Goal: Find specific page/section: Find specific page/section

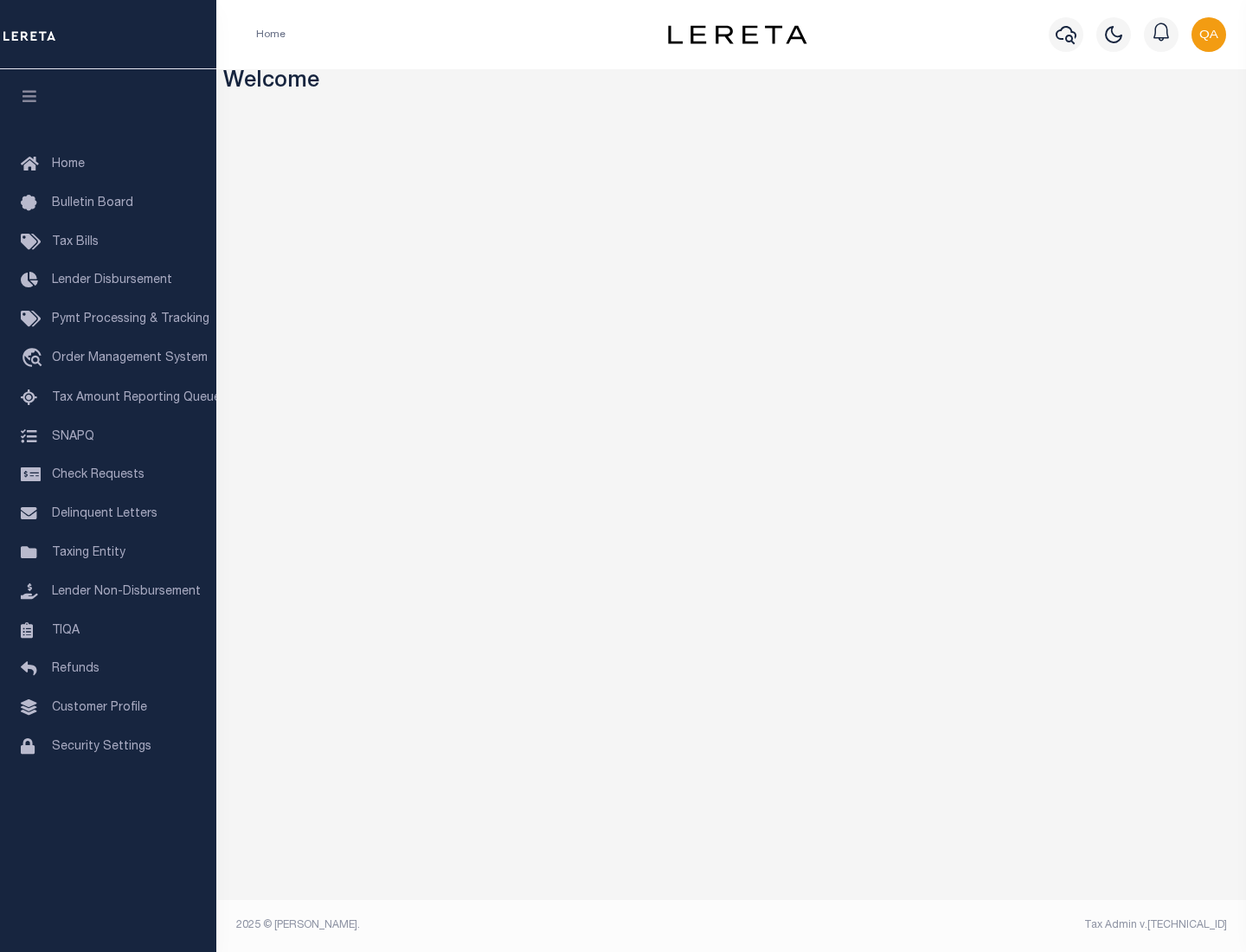
click at [108, 475] on span "Check Requests" at bounding box center [98, 475] width 93 height 13
select select "50"
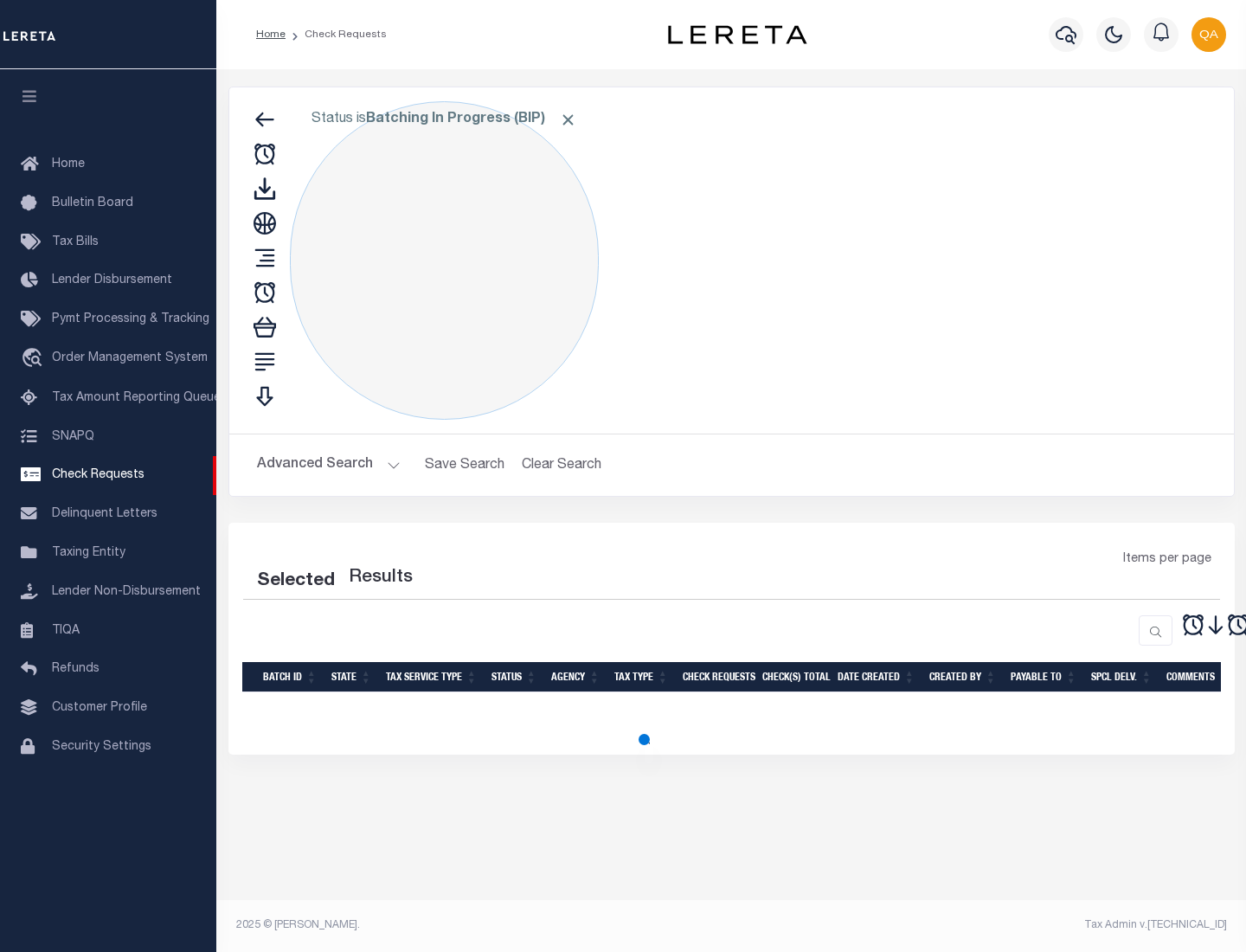
select select "50"
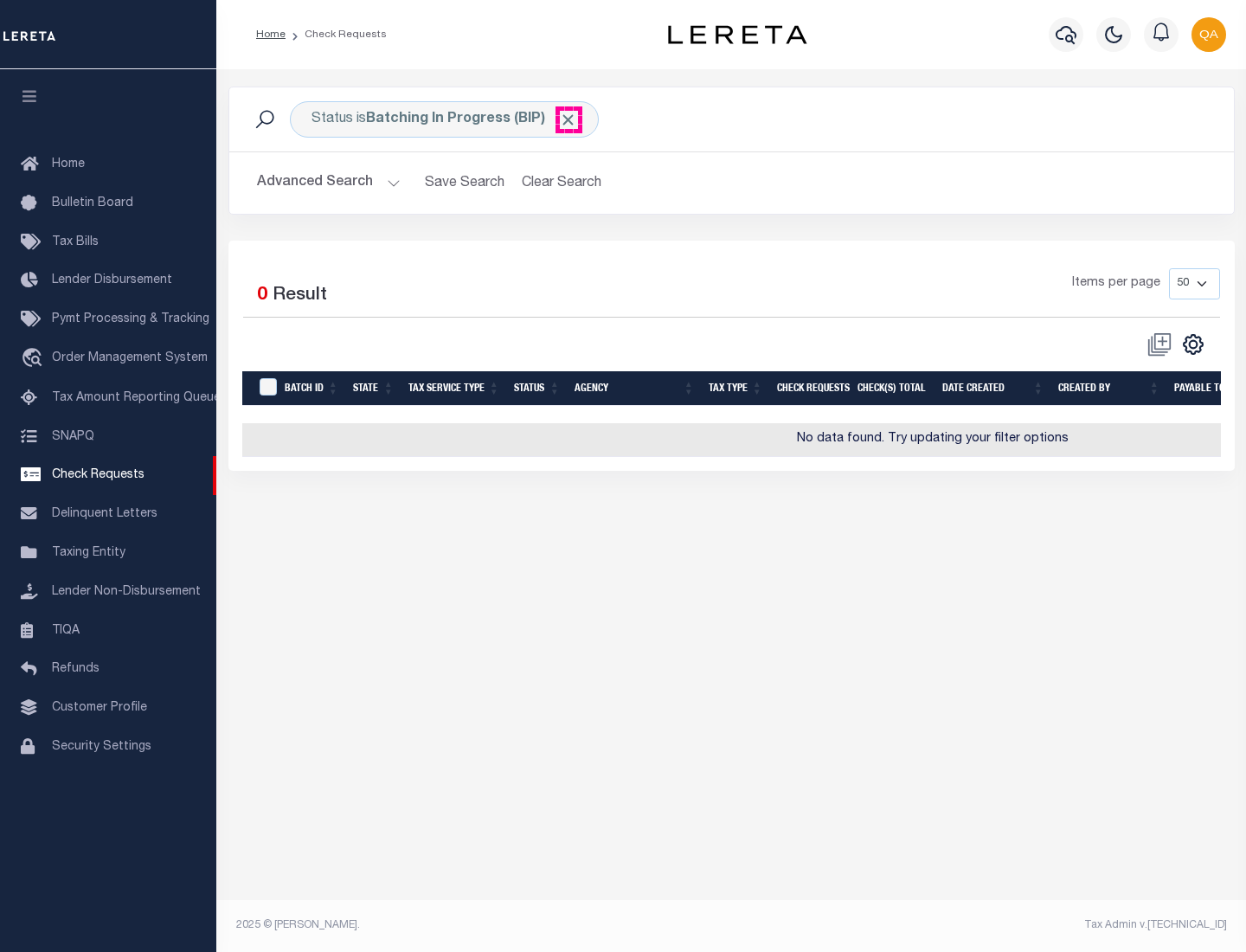
click at [569, 120] on span "Click to Remove" at bounding box center [568, 120] width 18 height 18
